Goal: Information Seeking & Learning: Learn about a topic

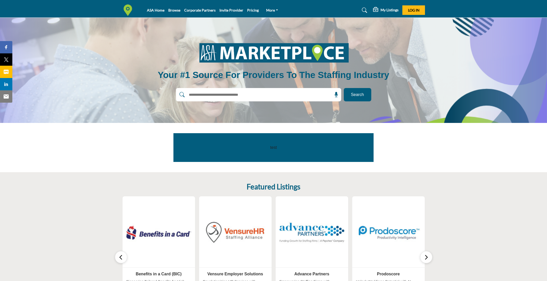
click at [235, 94] on input "text" at bounding box center [247, 95] width 123 height 8
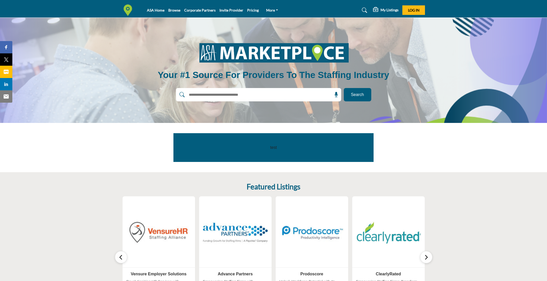
type input "*******"
click at [360, 94] on span "Search" at bounding box center [357, 95] width 13 height 6
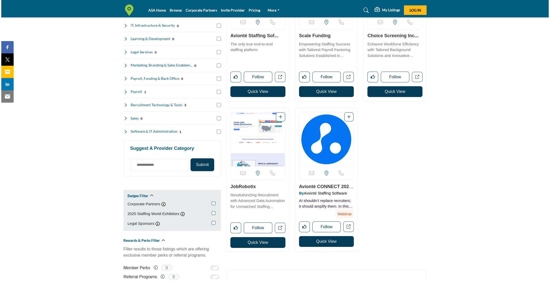
scroll to position [180, 0]
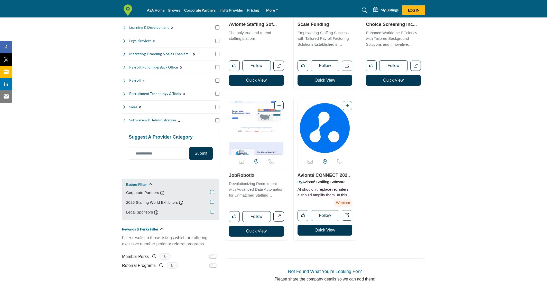
click at [326, 231] on button "Quick View" at bounding box center [325, 230] width 55 height 11
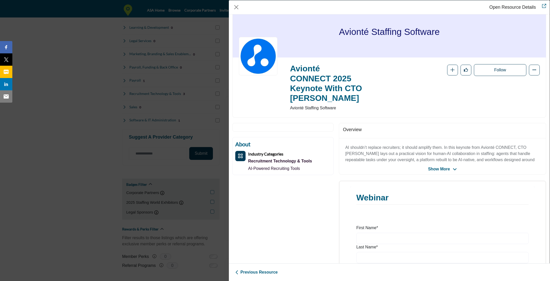
scroll to position [0, 0]
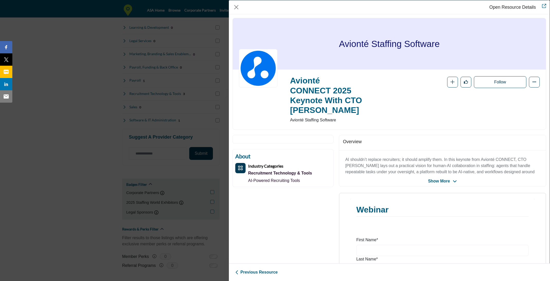
click at [445, 185] on span "Show More" at bounding box center [439, 181] width 22 height 6
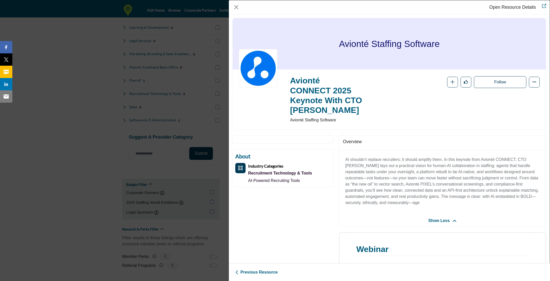
click at [531, 5] on link "Open Resource Details" at bounding box center [512, 7] width 47 height 5
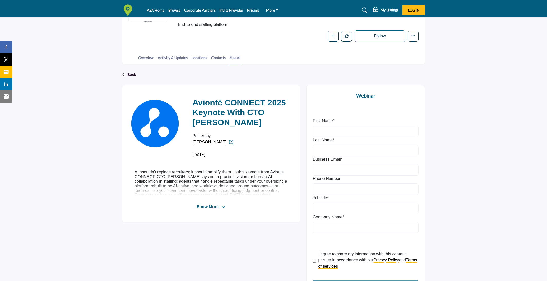
scroll to position [120, 0]
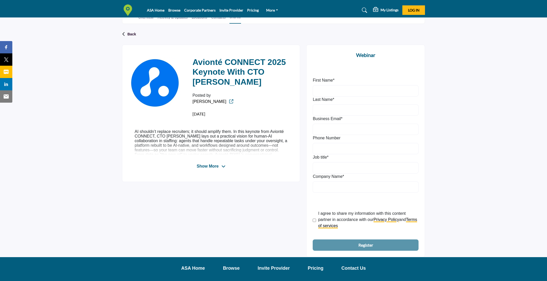
click at [208, 165] on span "Show More" at bounding box center [208, 166] width 22 height 6
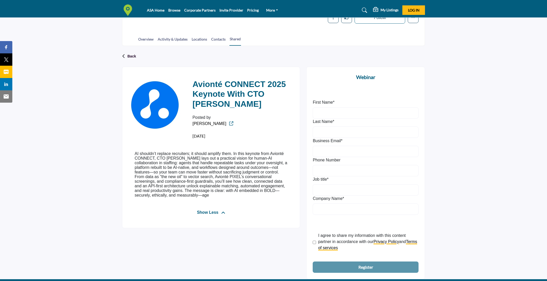
scroll to position [0, 0]
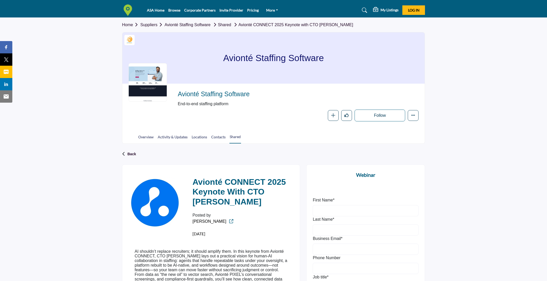
click at [392, 10] on h5 "My Listings" at bounding box center [390, 10] width 18 height 5
click at [391, 22] on b "My Listings" at bounding box center [388, 21] width 18 height 5
click at [388, 8] on h5 "My Listings" at bounding box center [390, 10] width 18 height 5
click at [431, 13] on nav "ASA Home Browse Corporate Partners Invite Provider Pricing" at bounding box center [273, 10] width 547 height 15
click at [417, 8] on span "Log In" at bounding box center [414, 10] width 12 height 4
